Goal: Transaction & Acquisition: Book appointment/travel/reservation

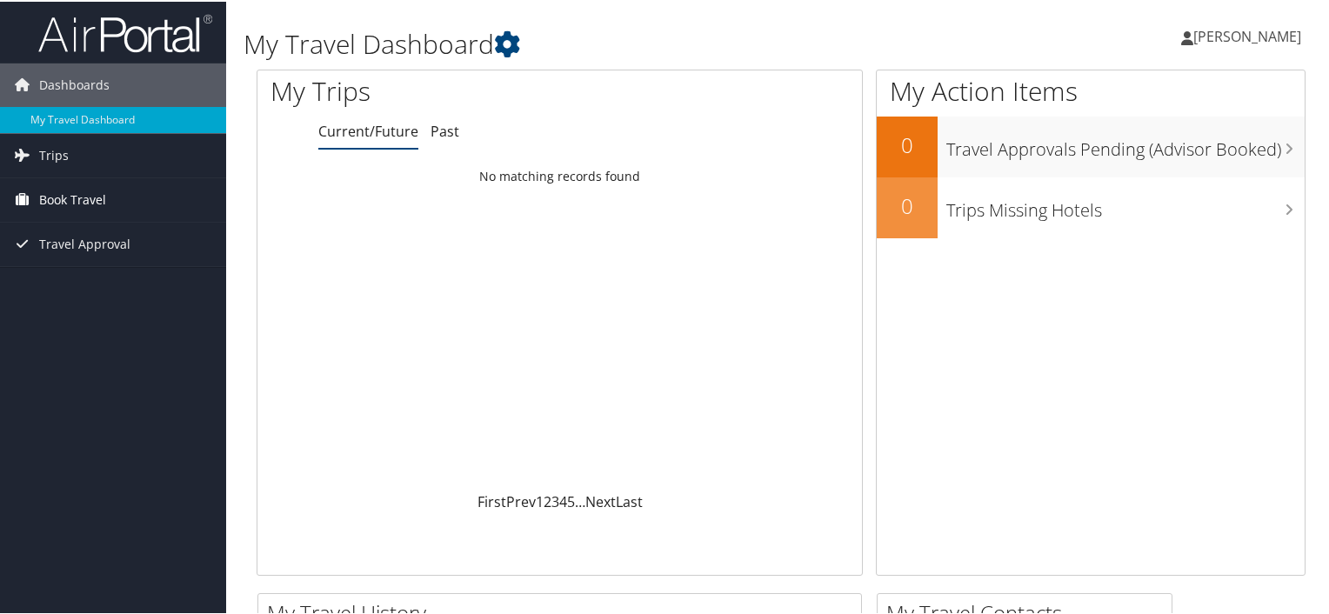
click at [42, 200] on span "Book Travel" at bounding box center [72, 198] width 67 height 43
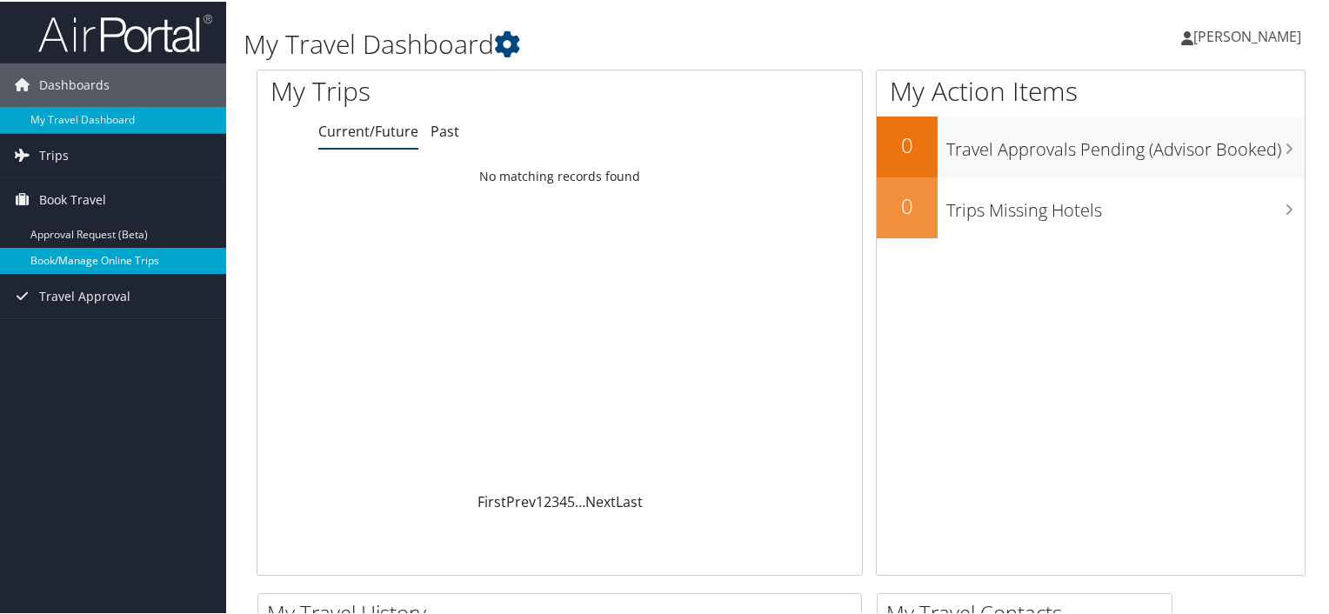
click at [111, 251] on link "Book/Manage Online Trips" at bounding box center [113, 259] width 226 height 26
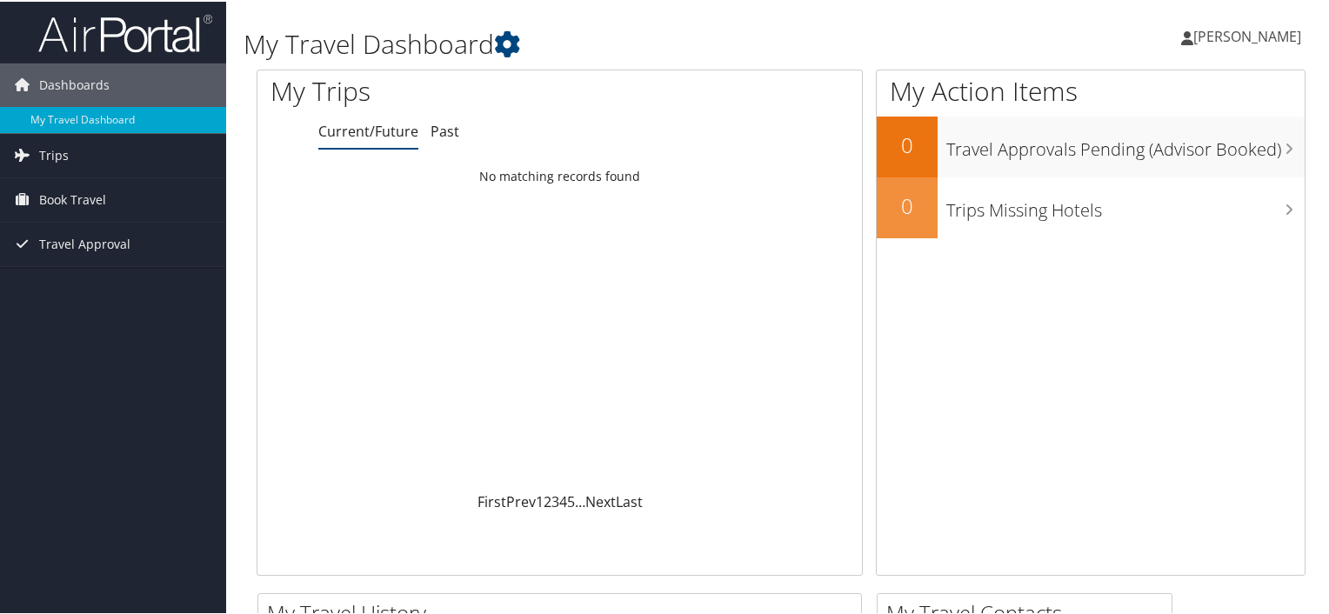
drag, startPoint x: -17, startPoint y: 409, endPoint x: -8, endPoint y: 155, distance: 254.1
click at [0, 155] on html "Menu Dashboards ► My Travel Dashboard Trips ► Current/Future Trips Past Trips T…" at bounding box center [668, 307] width 1336 height 614
click at [52, 197] on span "Book Travel" at bounding box center [72, 198] width 67 height 43
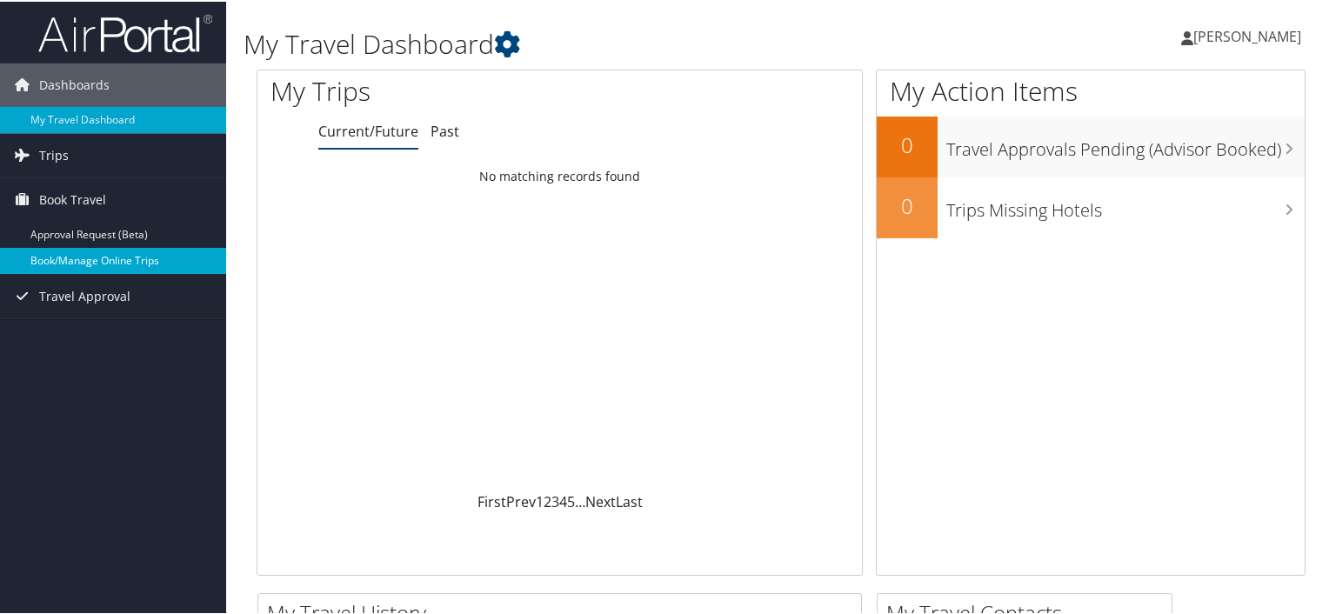
click at [73, 257] on link "Book/Manage Online Trips" at bounding box center [113, 259] width 226 height 26
